Goal: Task Accomplishment & Management: Use online tool/utility

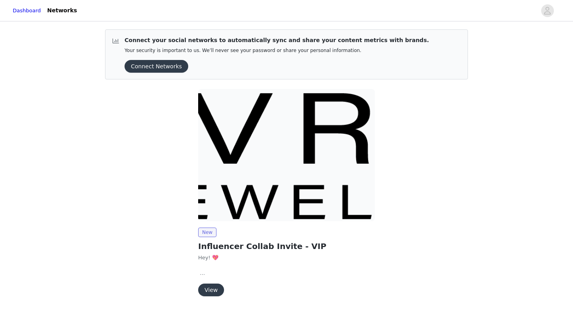
scroll to position [27, 0]
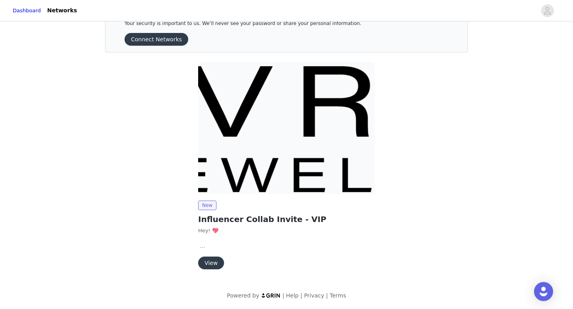
click at [216, 261] on button "View" at bounding box center [211, 263] width 26 height 13
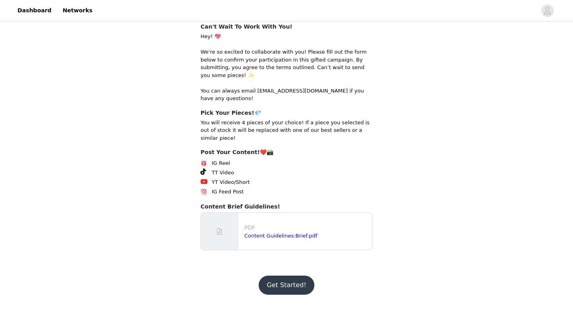
scroll to position [119, 0]
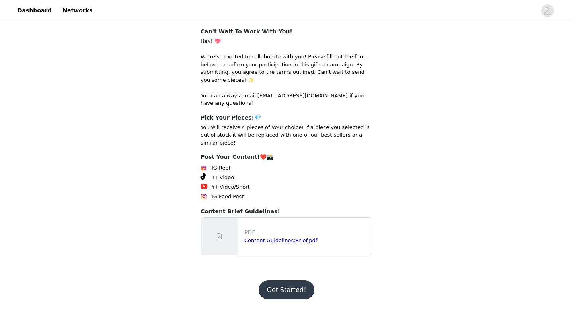
click at [292, 280] on footer "Get Started!" at bounding box center [286, 290] width 103 height 38
click at [295, 286] on button "Get Started!" at bounding box center [286, 290] width 55 height 19
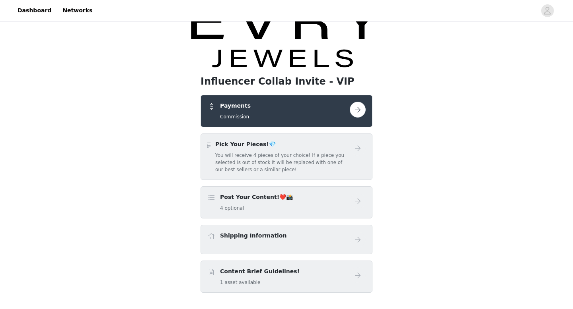
scroll to position [56, 0]
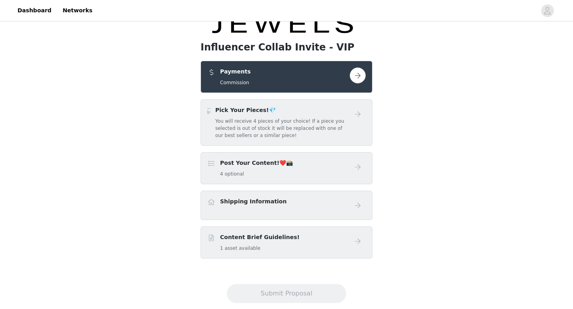
click at [359, 77] on button "button" at bounding box center [358, 76] width 16 height 16
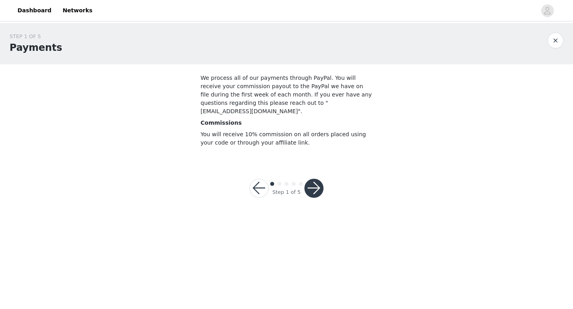
click at [315, 179] on button "button" at bounding box center [313, 188] width 19 height 19
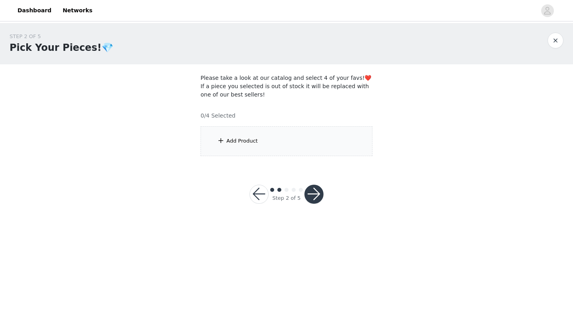
click at [313, 148] on div "Add Product" at bounding box center [286, 141] width 172 height 30
